Goal: Entertainment & Leisure: Consume media (video, audio)

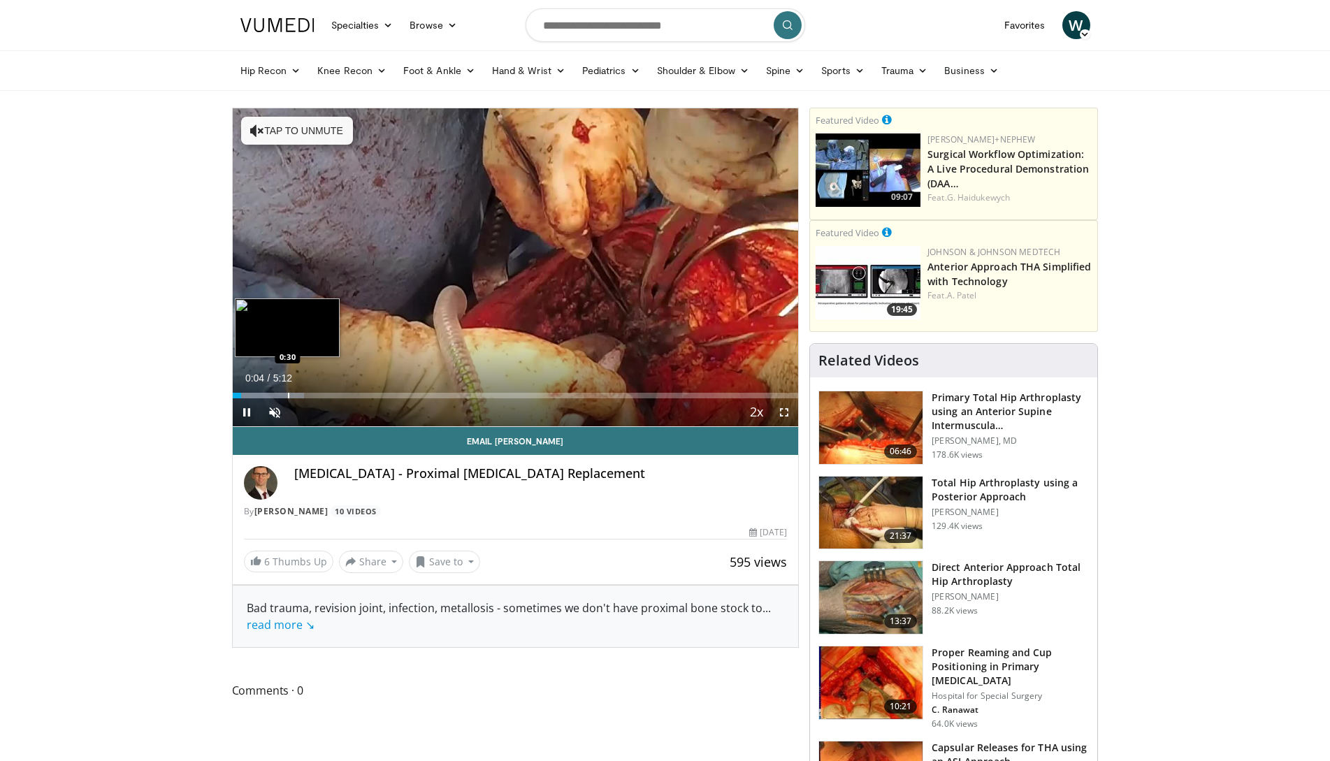
click at [286, 393] on div "Loaded : 12.69% 0:04 0:30" at bounding box center [516, 396] width 566 height 6
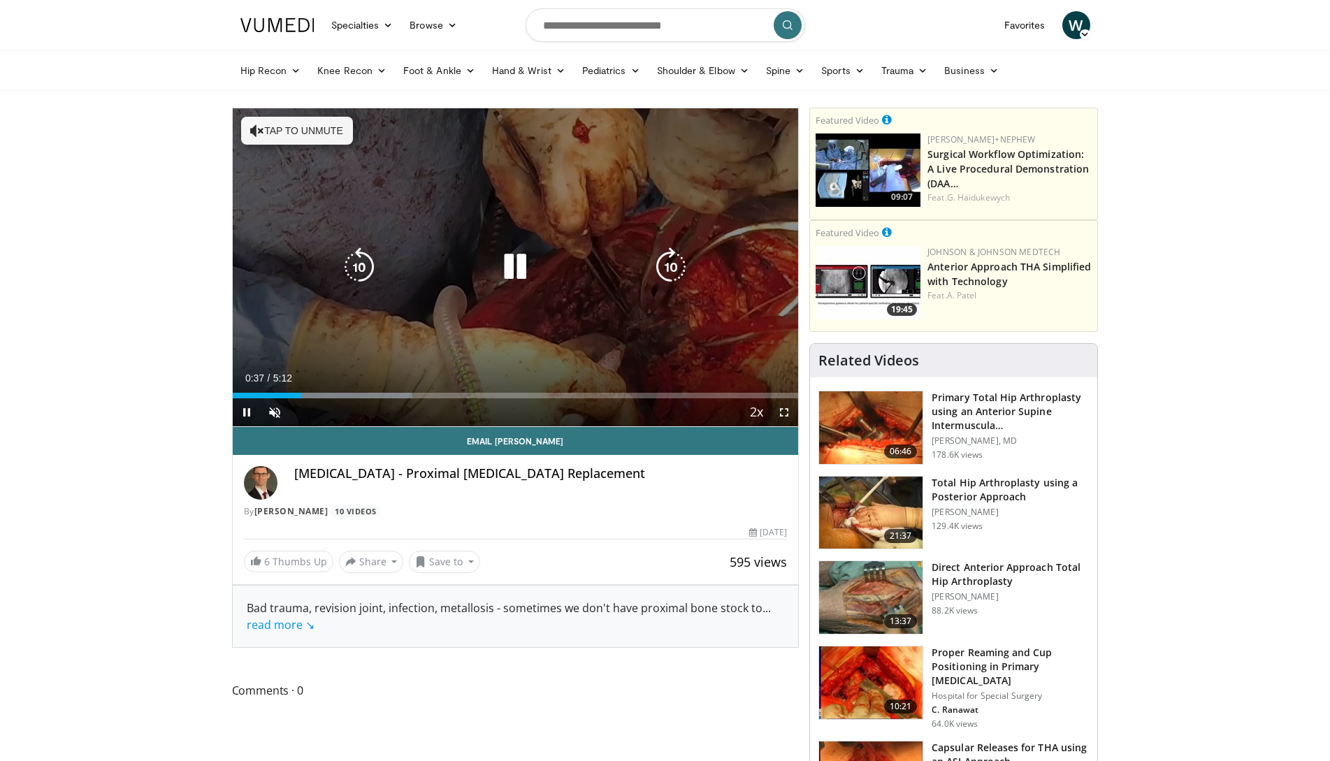
click at [496, 251] on icon "Video Player" at bounding box center [514, 266] width 39 height 39
click at [511, 270] on icon "Video Player" at bounding box center [514, 266] width 39 height 39
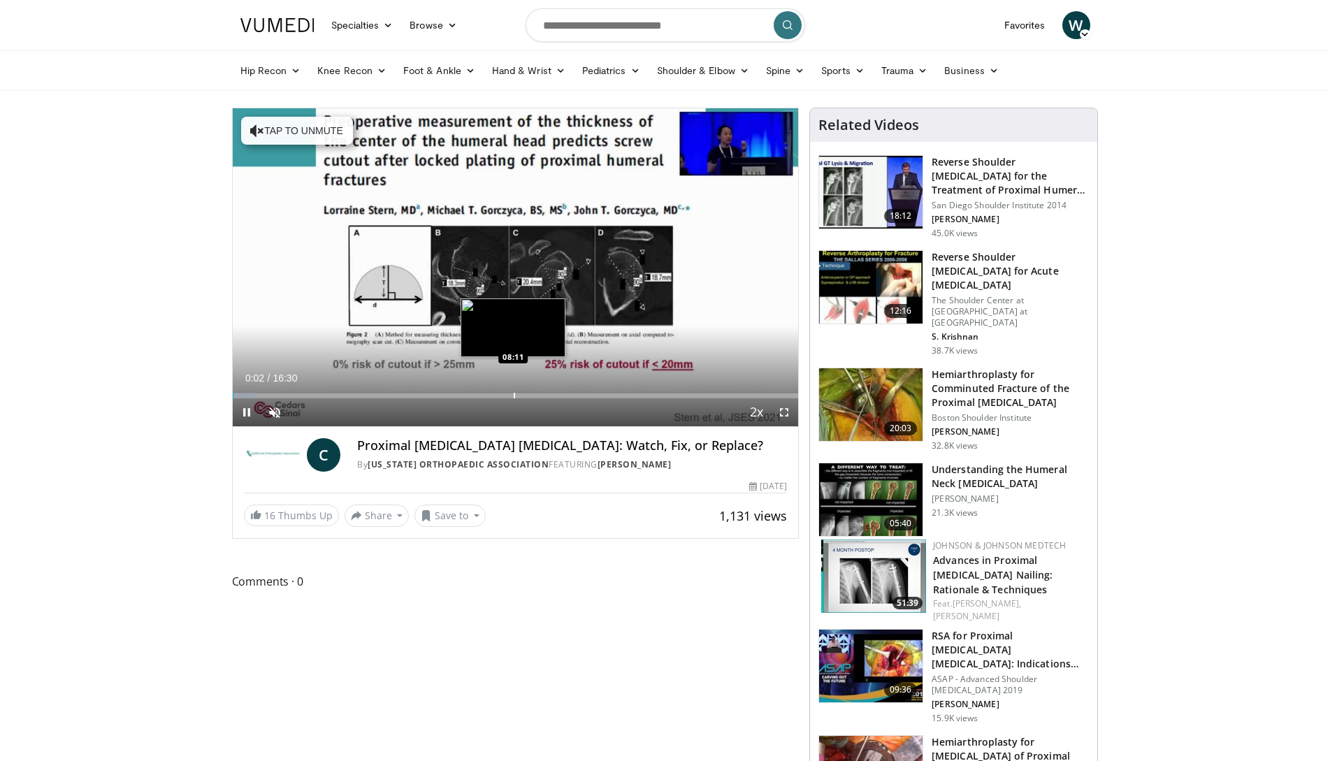
click at [514, 395] on div "Progress Bar" at bounding box center [514, 396] width 1 height 6
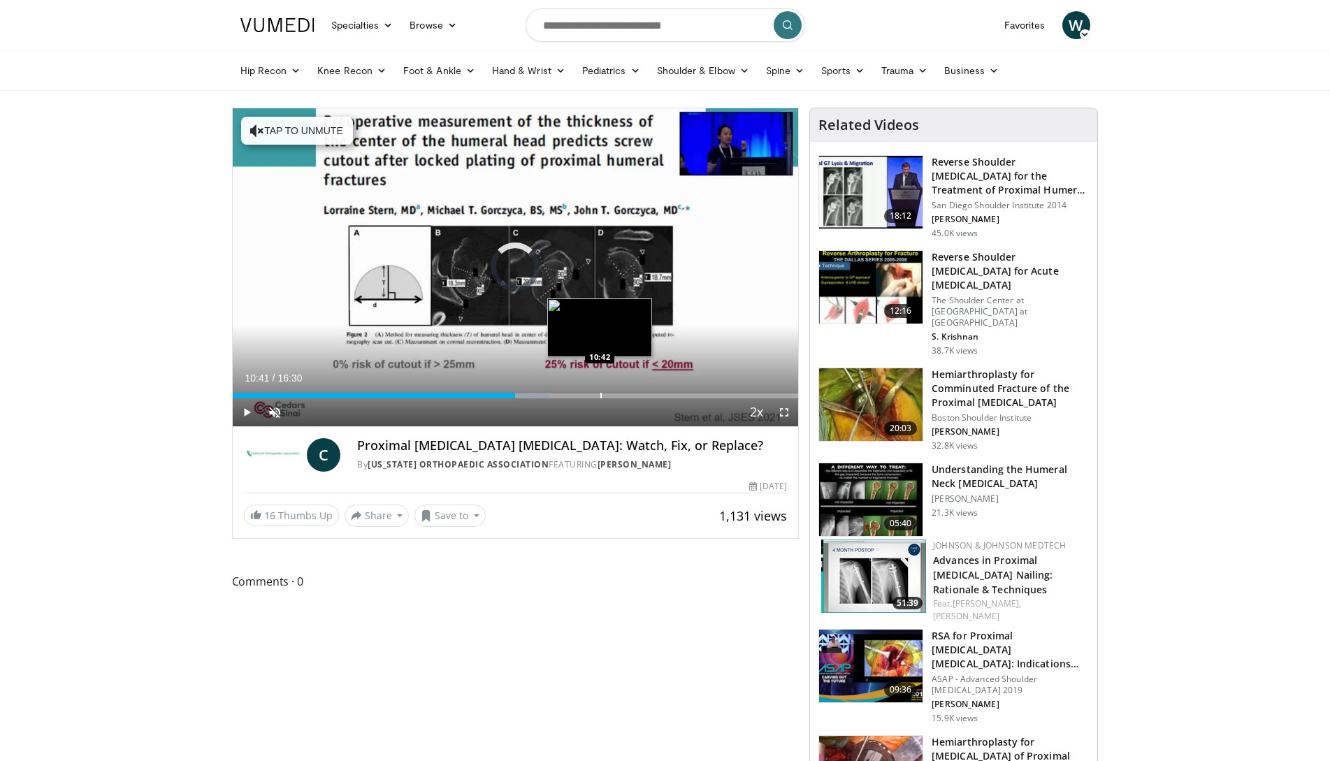
click at [600, 395] on div "Progress Bar" at bounding box center [600, 396] width 1 height 6
